Goal: Navigation & Orientation: Find specific page/section

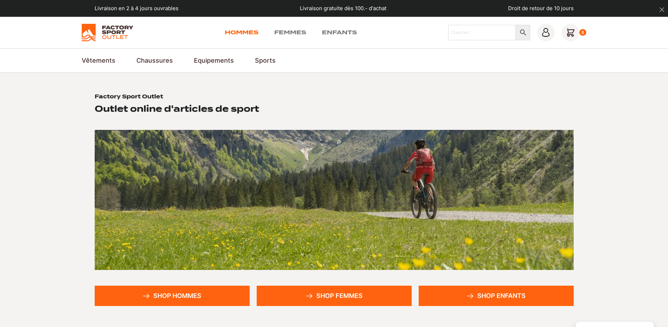
click at [251, 34] on link "Hommes" at bounding box center [242, 32] width 34 height 8
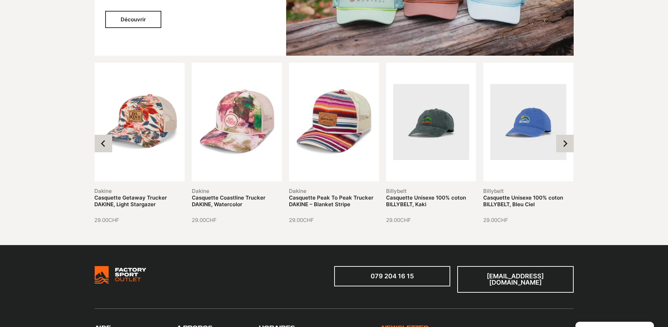
scroll to position [1489, 0]
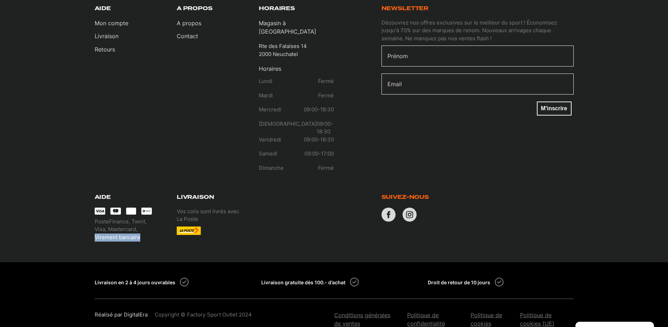
drag, startPoint x: 142, startPoint y: 223, endPoint x: 88, endPoint y: 222, distance: 54.0
click at [88, 222] on section "079 204 16 15 [EMAIL_ADDRESS][DOMAIN_NAME] Aide Mon compte Livraison Retours A …" at bounding box center [334, 94] width 668 height 337
click at [150, 105] on div "Aide Mon compte Livraison Retours" at bounding box center [132, 91] width 75 height 173
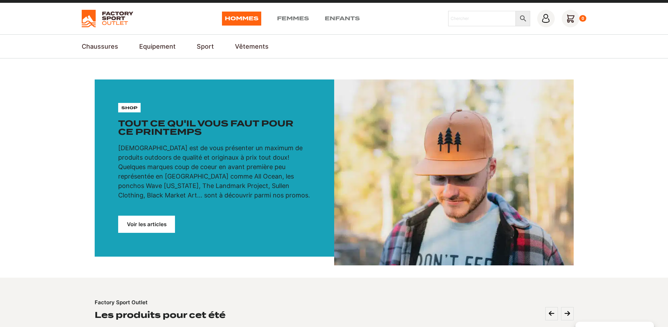
scroll to position [0, 0]
